Goal: Find specific page/section: Find specific page/section

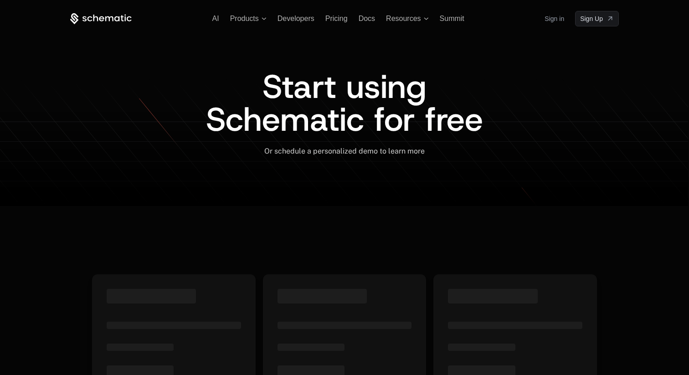
click at [558, 15] on link "Sign in" at bounding box center [555, 18] width 20 height 15
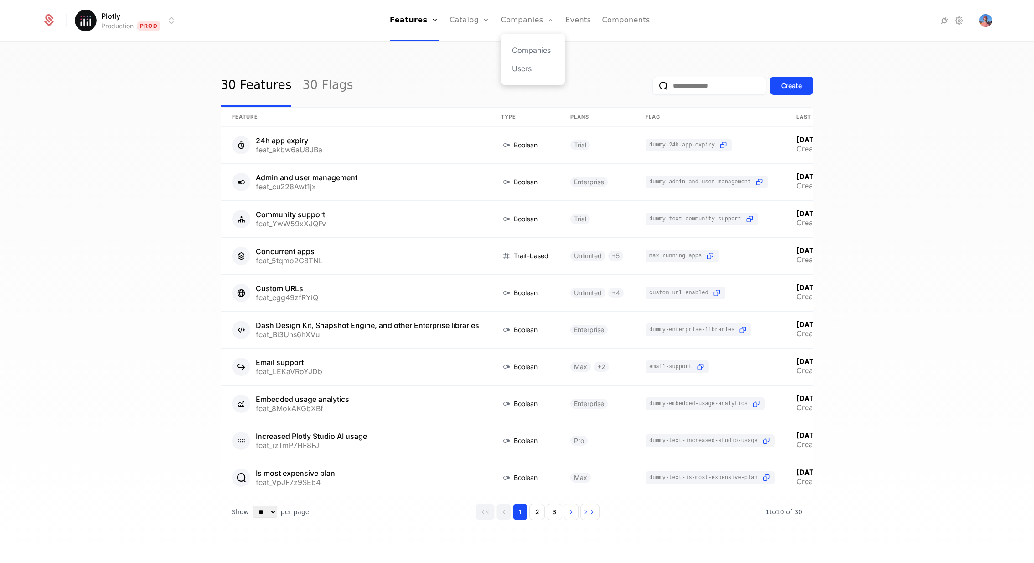
click at [533, 44] on div "Companies Users" at bounding box center [533, 59] width 64 height 51
click at [535, 48] on link "Companies" at bounding box center [533, 50] width 42 height 11
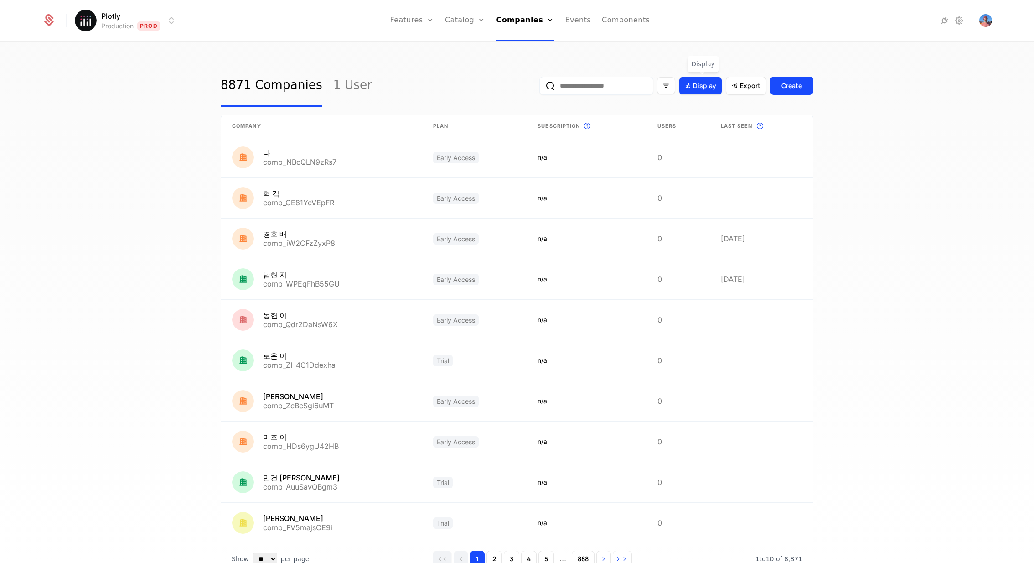
click at [701, 86] on span "Display" at bounding box center [704, 85] width 23 height 9
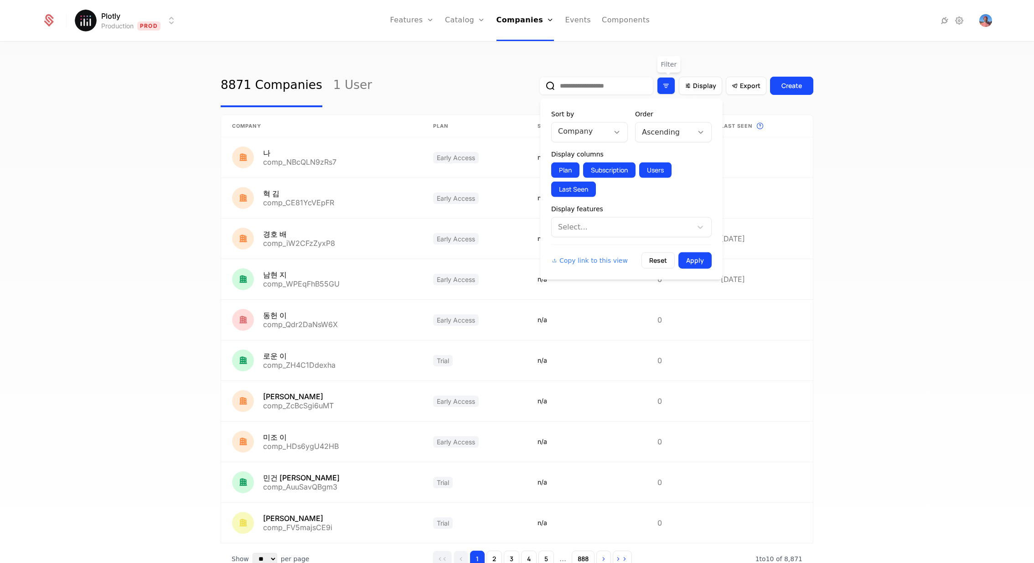
click at [661, 78] on div "Filter options" at bounding box center [666, 85] width 18 height 17
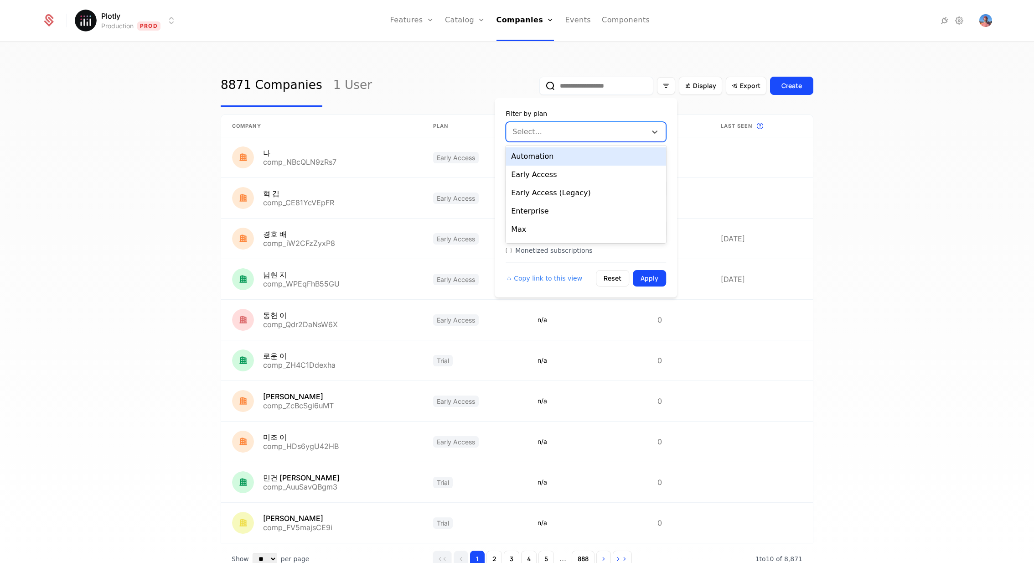
click at [589, 124] on div "Select..." at bounding box center [576, 132] width 140 height 16
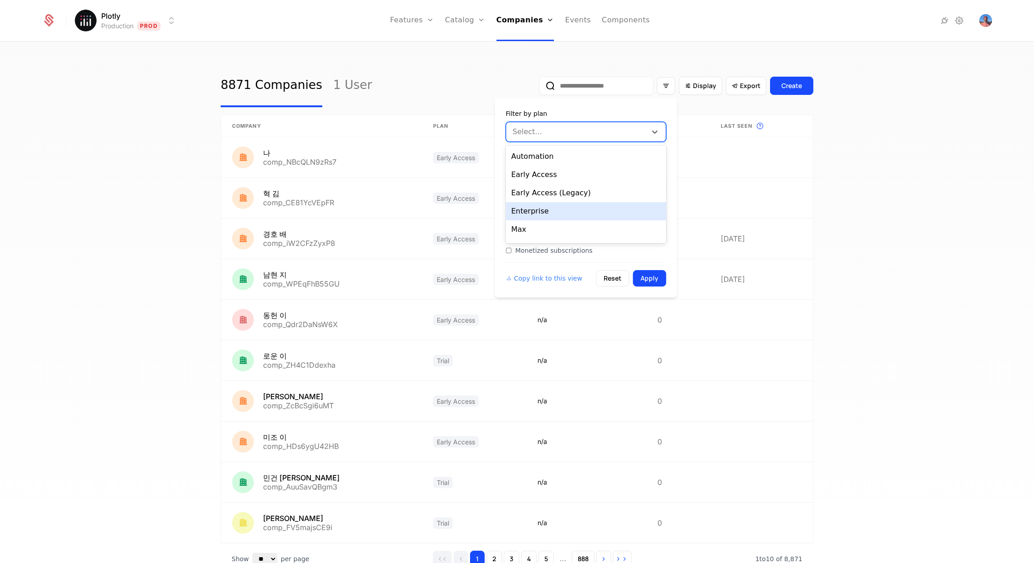
click at [593, 212] on div "Enterprise" at bounding box center [586, 211] width 160 height 18
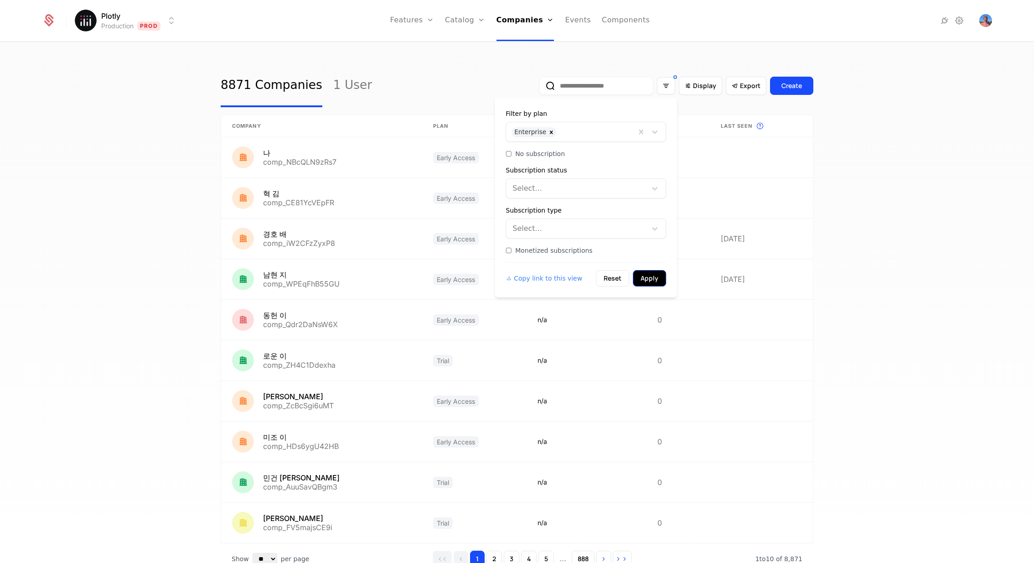
click at [647, 279] on button "Apply" at bounding box center [649, 278] width 33 height 16
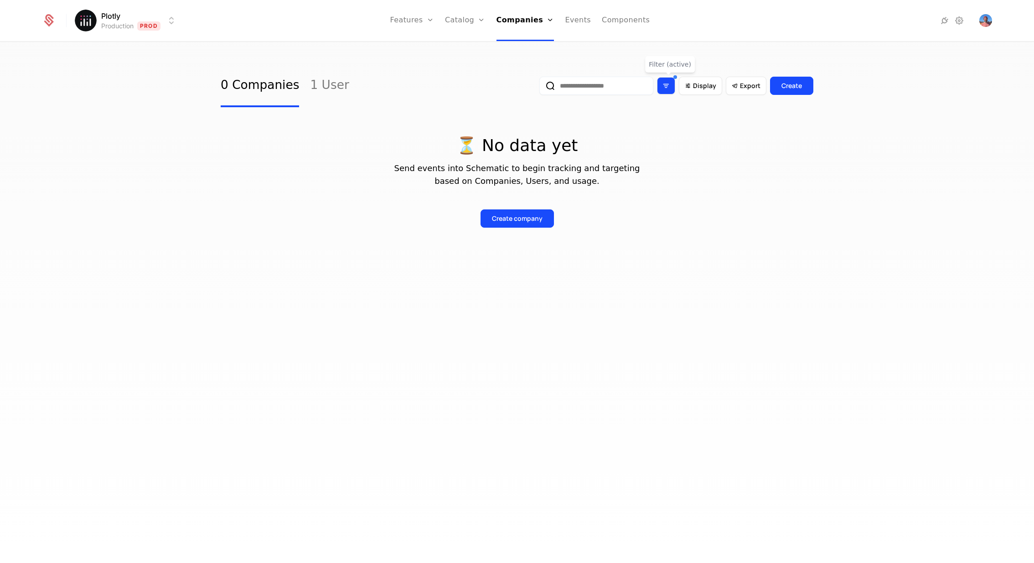
click at [667, 89] on div "Filter options" at bounding box center [666, 86] width 6 height 8
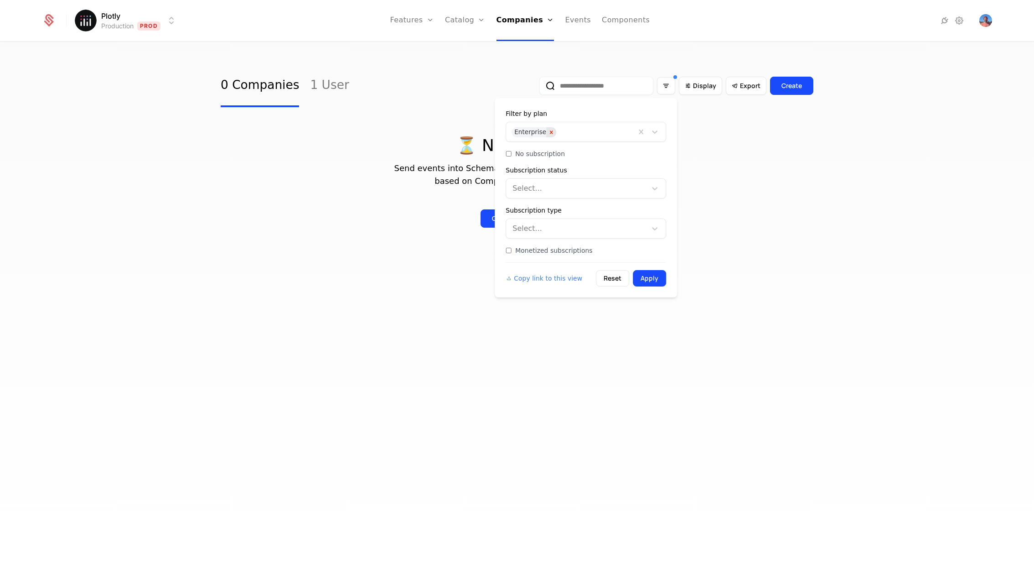
click at [548, 130] on icon "Remove Enterprise" at bounding box center [551, 132] width 6 height 6
click at [569, 130] on div at bounding box center [577, 131] width 128 height 13
click at [596, 109] on div "Filter by plan" at bounding box center [586, 113] width 160 height 9
click at [586, 193] on div at bounding box center [577, 188] width 128 height 13
click at [583, 172] on div "Subscription status" at bounding box center [586, 169] width 160 height 9
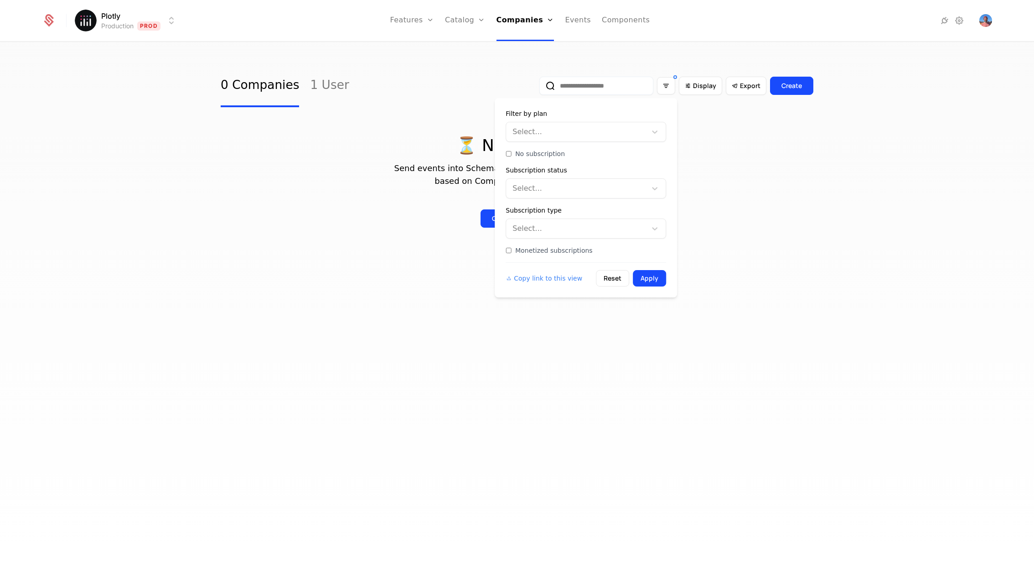
click at [563, 232] on div at bounding box center [577, 228] width 128 height 13
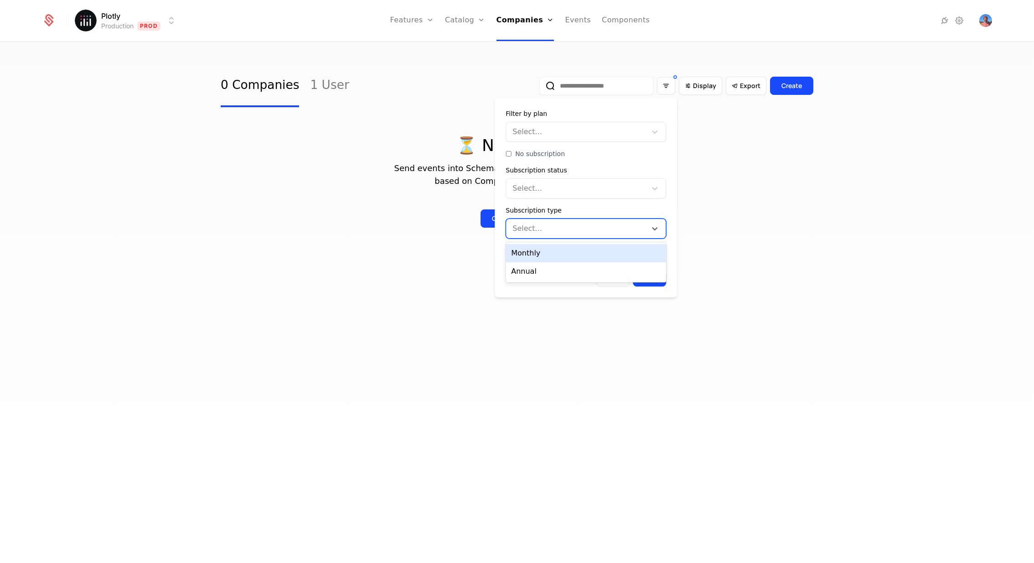
click at [563, 232] on div at bounding box center [577, 228] width 128 height 13
click at [564, 130] on div at bounding box center [577, 131] width 128 height 13
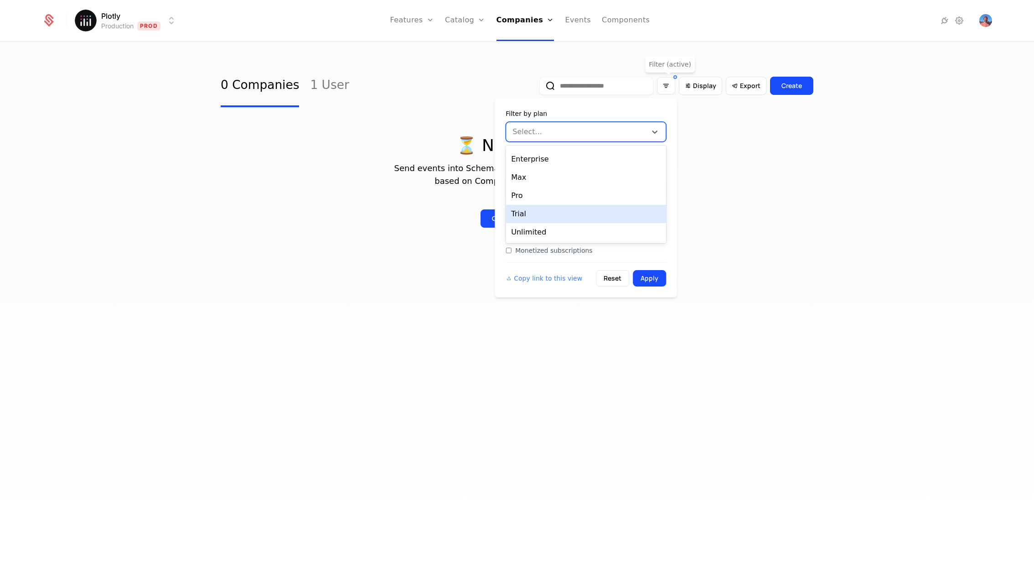
scroll to position [47, 0]
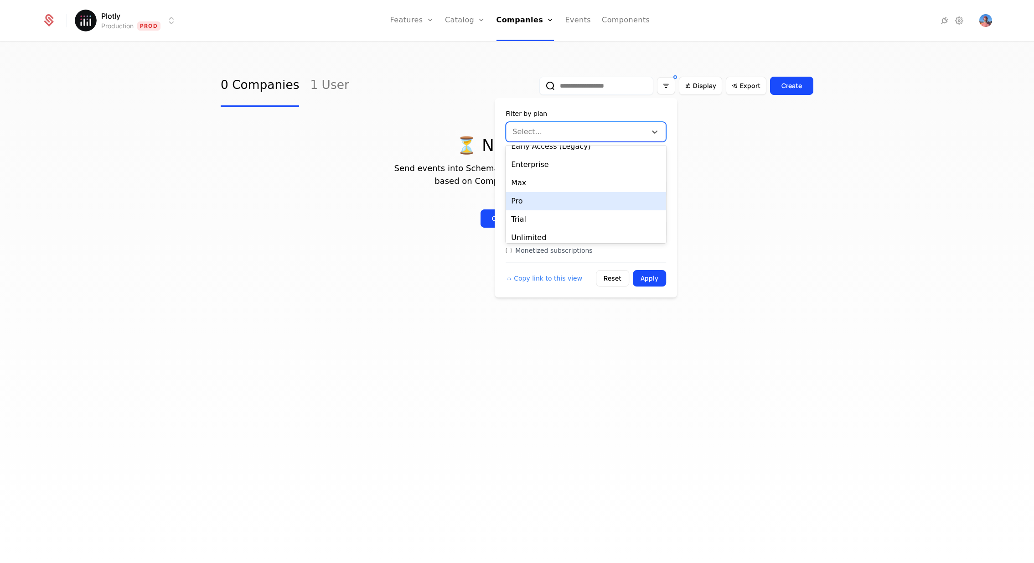
click at [608, 205] on div "Pro" at bounding box center [586, 201] width 160 height 18
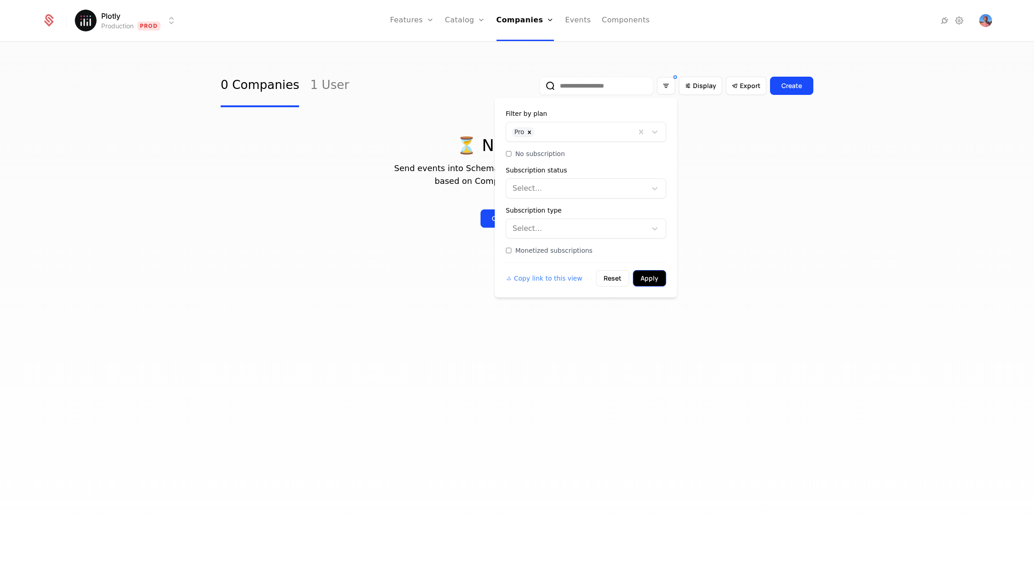
click at [655, 277] on button "Apply" at bounding box center [649, 278] width 33 height 16
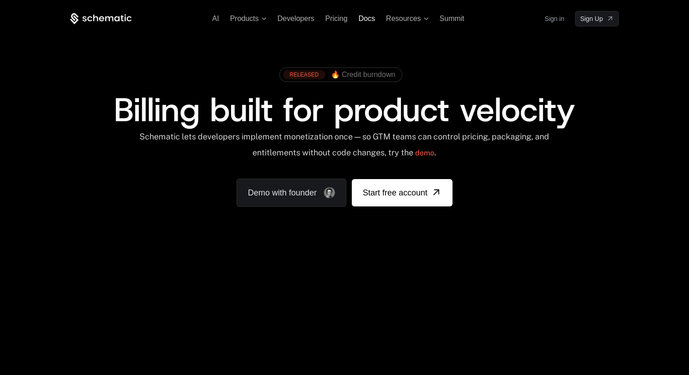
click at [362, 20] on span "Docs" at bounding box center [367, 19] width 16 height 8
